Goal: Find contact information: Find contact information

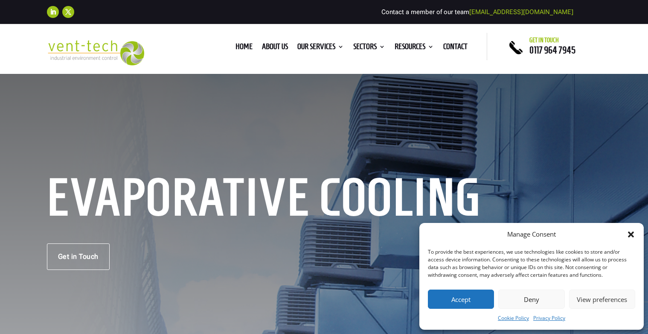
click at [229, 6] on div "Contact a member of our team [EMAIL_ADDRESS][DOMAIN_NAME]" at bounding box center [324, 12] width 326 height 19
click at [139, 15] on ul "Follow Follow" at bounding box center [96, 13] width 98 height 15
click at [312, 87] on div "Evaporative Cooling Get in Touch" at bounding box center [324, 225] width 648 height 304
click at [55, 245] on link "Get in Touch" at bounding box center [78, 256] width 63 height 26
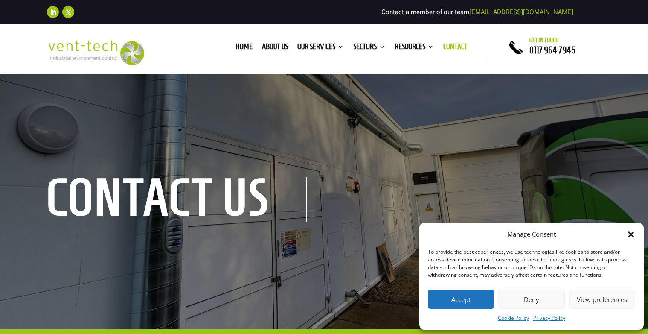
click at [401, 11] on p "Contact a member of our team [EMAIL_ADDRESS][DOMAIN_NAME]" at bounding box center [367, 12] width 412 height 6
